Goal: Transaction & Acquisition: Purchase product/service

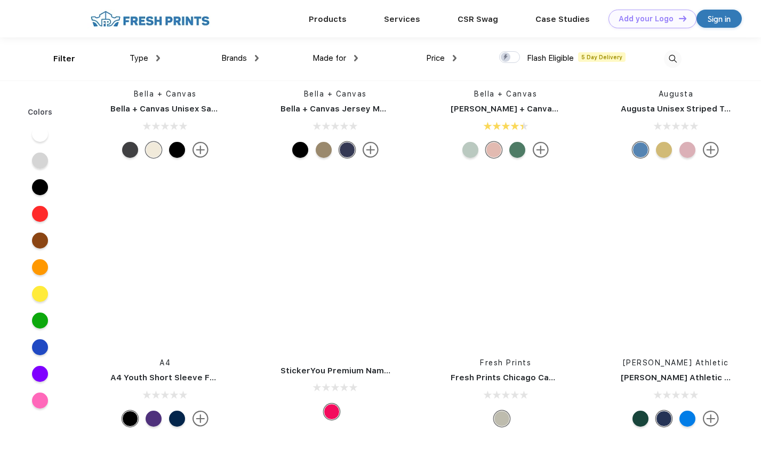
scroll to position [6273, 0]
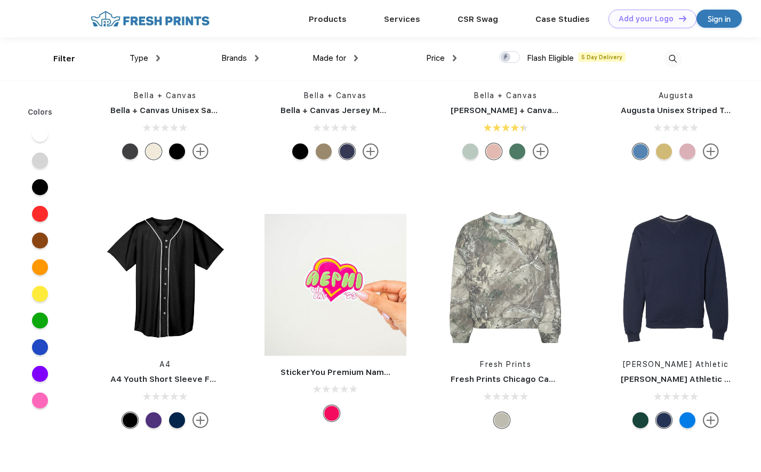
click at [134, 55] on span "Type" at bounding box center [139, 58] width 19 height 10
click at [156, 57] on img at bounding box center [158, 58] width 4 height 6
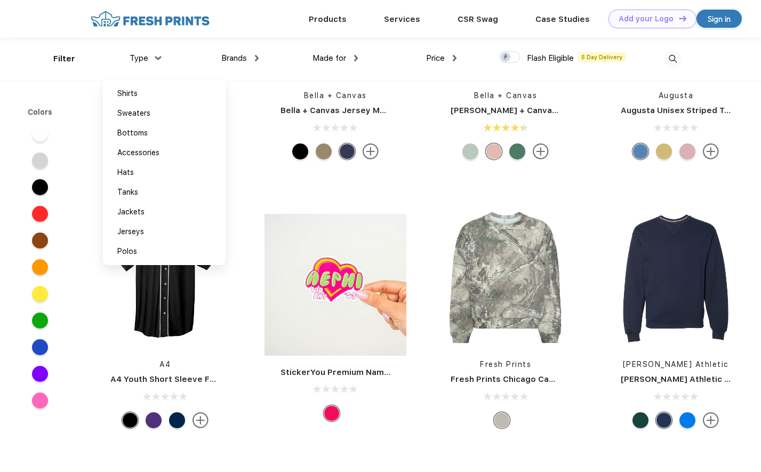
click at [347, 59] on div "Made for" at bounding box center [335, 58] width 45 height 12
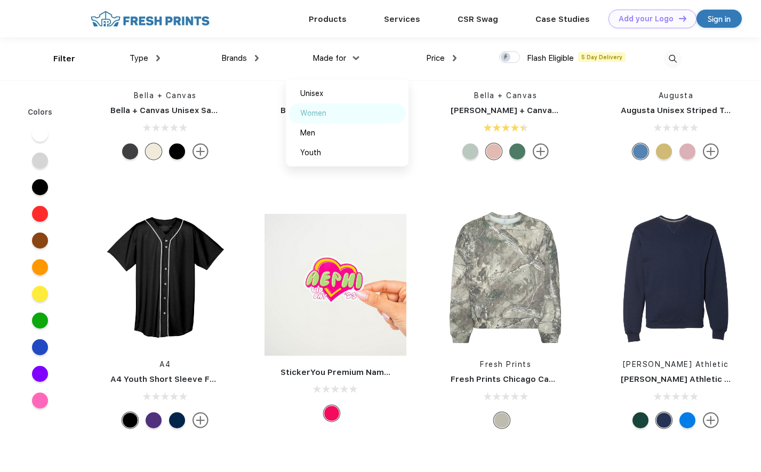
click at [332, 110] on div "Women" at bounding box center [347, 114] width 117 height 20
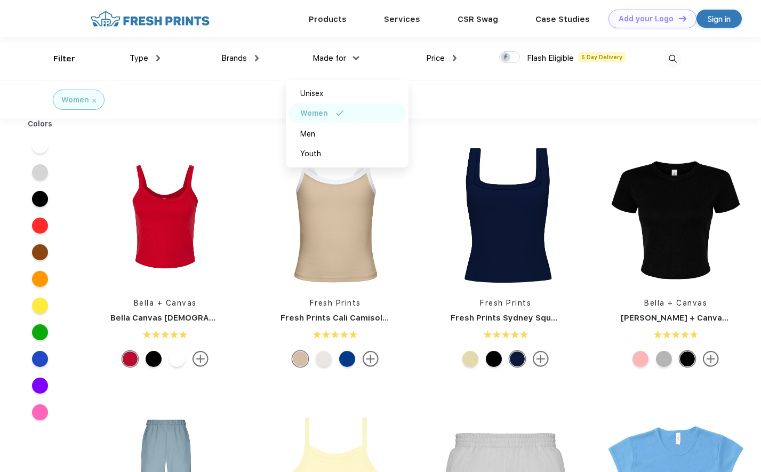
click at [144, 58] on span "Type" at bounding box center [139, 58] width 19 height 10
click at [160, 59] on div "Brands Most Popular Brands Moleskine Hydroflask Marine Layer S'well [PERSON_NAM…" at bounding box center [209, 58] width 99 height 43
click at [156, 54] on div "Type" at bounding box center [145, 58] width 30 height 12
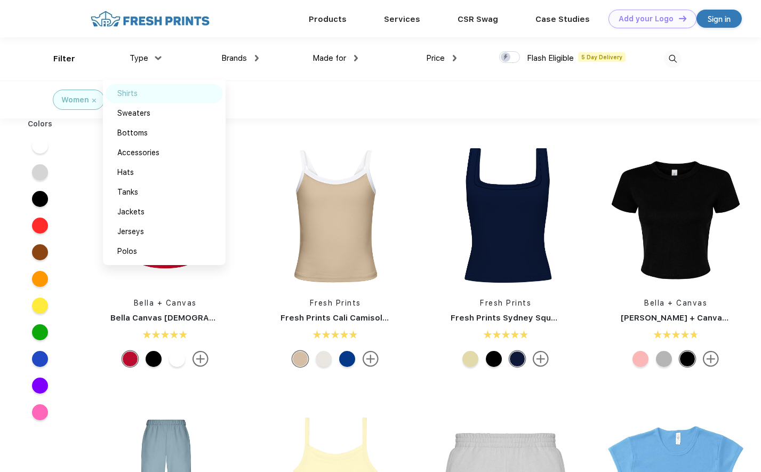
click at [137, 96] on div "Shirts" at bounding box center [127, 93] width 20 height 11
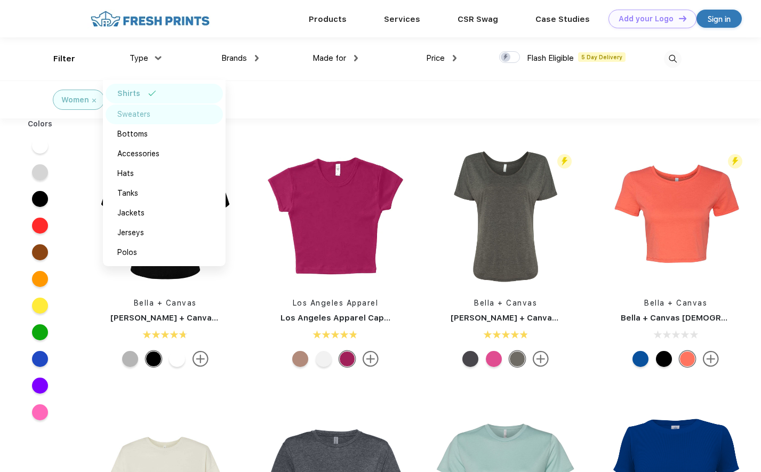
click at [123, 113] on div "Sweaters" at bounding box center [133, 114] width 33 height 11
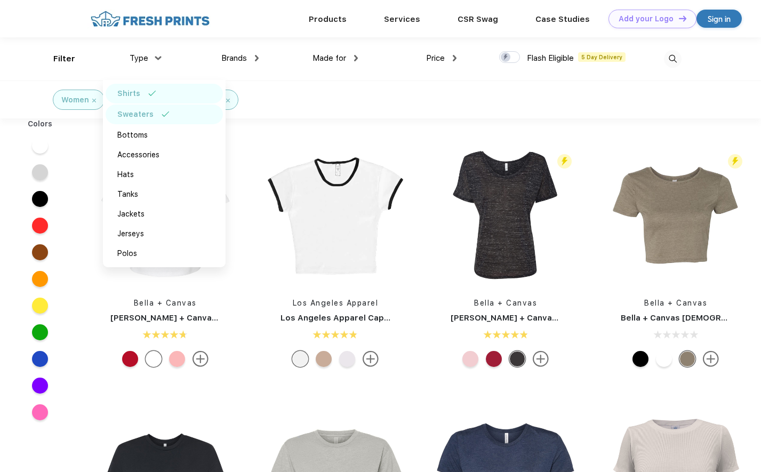
click at [152, 88] on div "Shirts" at bounding box center [164, 94] width 117 height 20
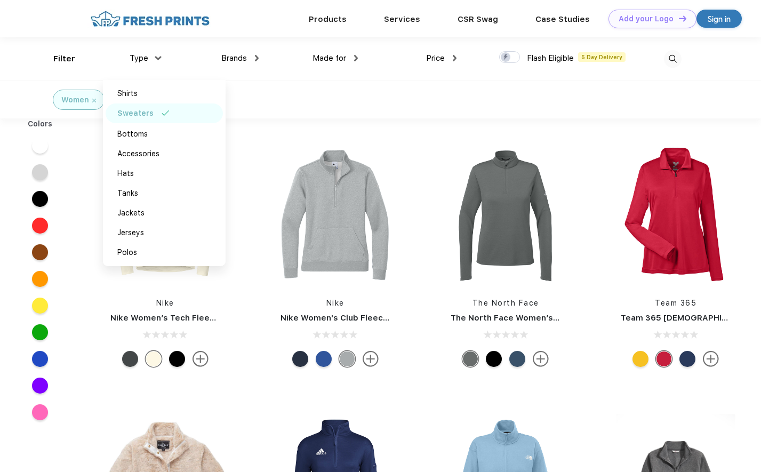
click at [163, 114] on img at bounding box center [166, 112] width 8 height 5
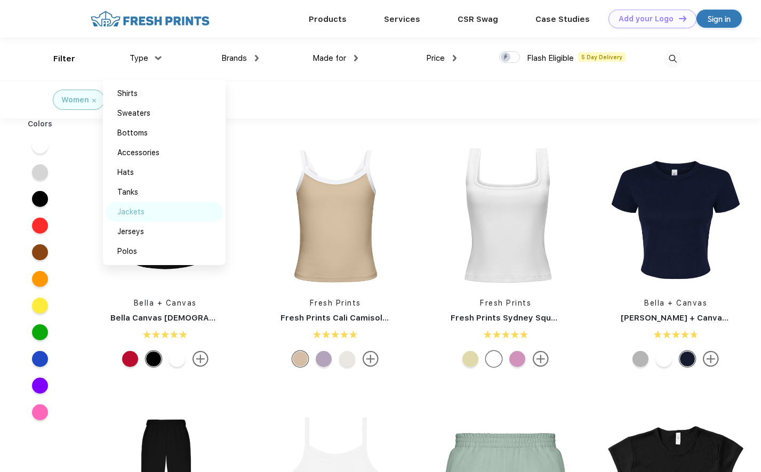
click at [128, 212] on div "Jackets" at bounding box center [130, 212] width 27 height 11
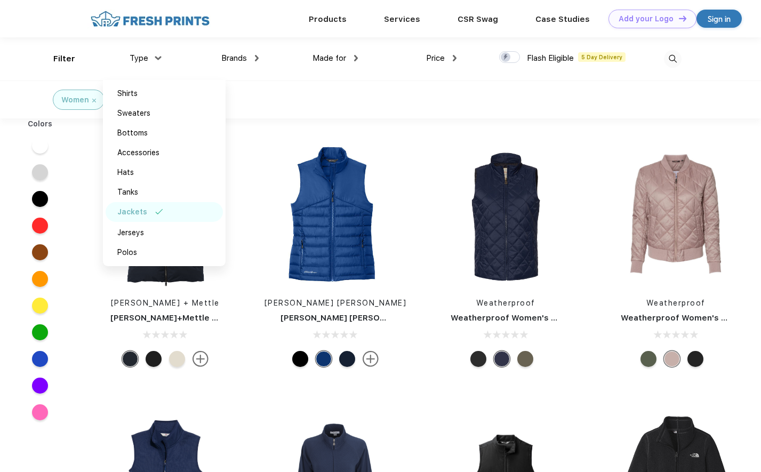
click at [160, 60] on div "Brands Most Popular Brands Moleskine Hydroflask Marine Layer S'well [PERSON_NAM…" at bounding box center [209, 58] width 99 height 43
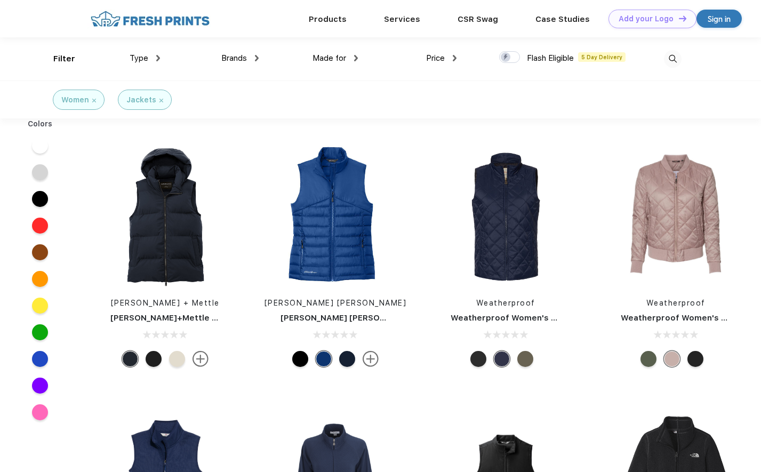
click at [154, 308] on div "[PERSON_NAME] + Mettle" at bounding box center [165, 303] width 158 height 11
click at [155, 315] on link "[PERSON_NAME]+Mettle Women’s Puffy Vest" at bounding box center [202, 318] width 185 height 10
